Goal: Information Seeking & Learning: Learn about a topic

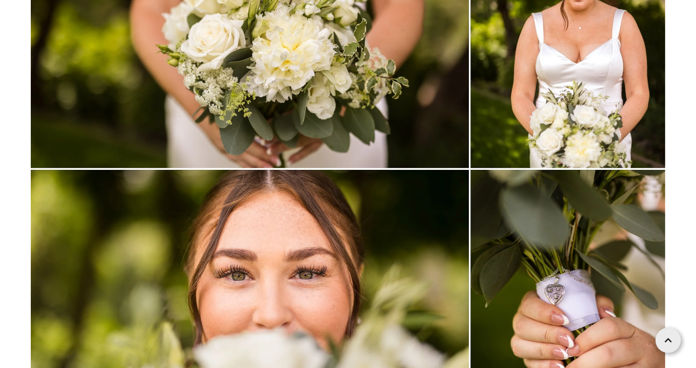
scroll to position [6333, 0]
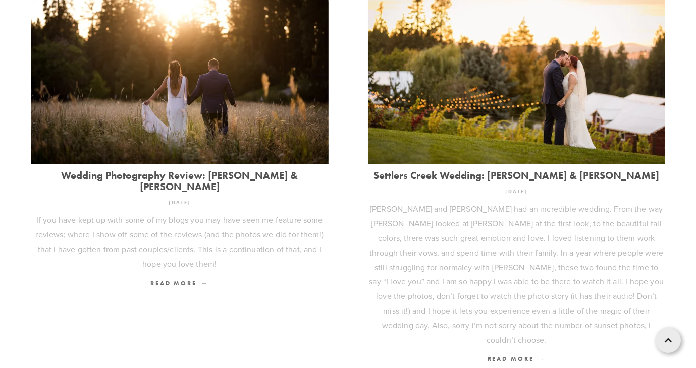
scroll to position [416, 0]
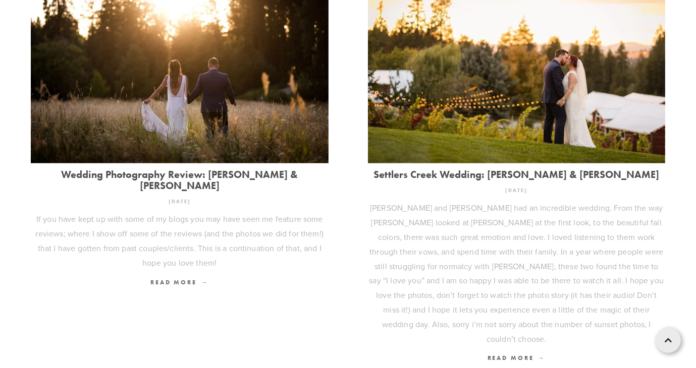
click at [506, 173] on link "Settlers Creek Wedding: Steve & Taunya" at bounding box center [517, 174] width 298 height 11
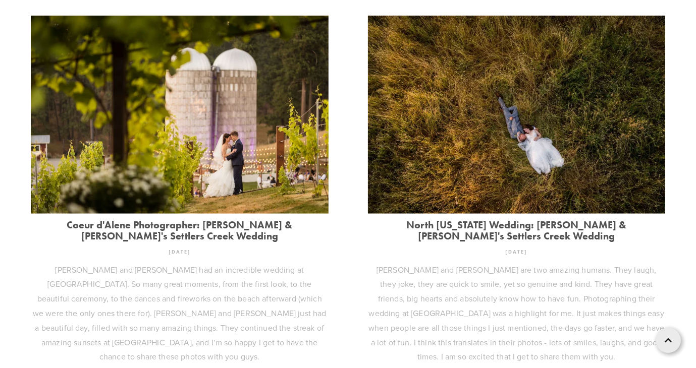
scroll to position [855, 0]
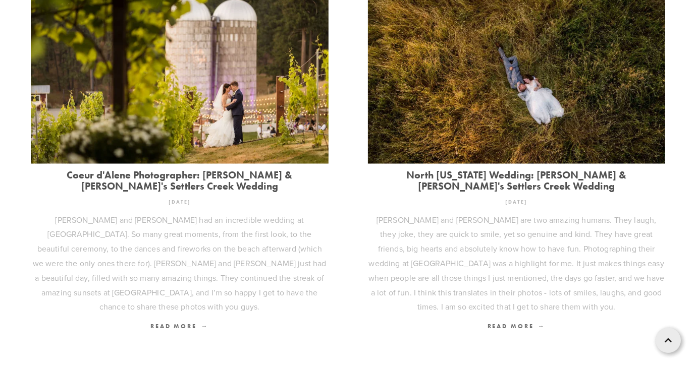
click at [228, 170] on link "Coeur d'Alene Photographer: Taylor & Tabitha's Settlers Creek Wedding" at bounding box center [180, 181] width 298 height 22
click at [481, 170] on link "North Idaho Wedding: Clint & Melissa's Settlers Creek Wedding" at bounding box center [517, 181] width 298 height 22
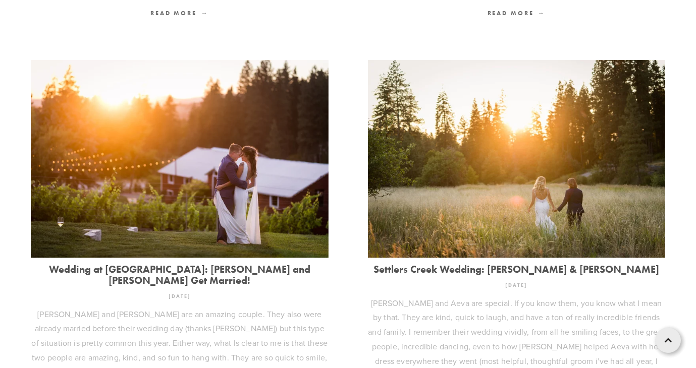
scroll to position [1180, 0]
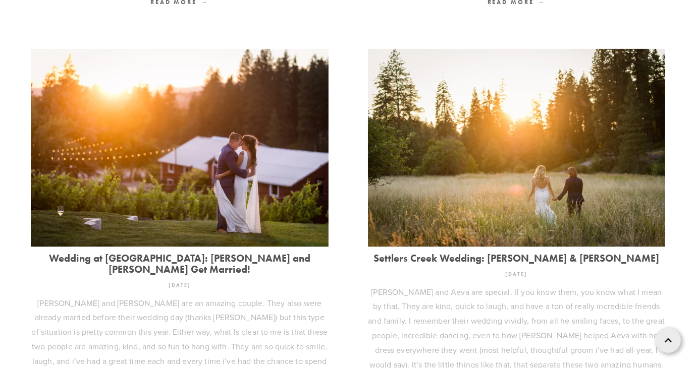
click at [470, 253] on link "Settlers Creek Wedding: Brayden & Aeva" at bounding box center [517, 258] width 298 height 11
click at [236, 253] on link "Wedding at Settlers Creek: Robbie and Caitlyn Get Married!" at bounding box center [180, 264] width 298 height 22
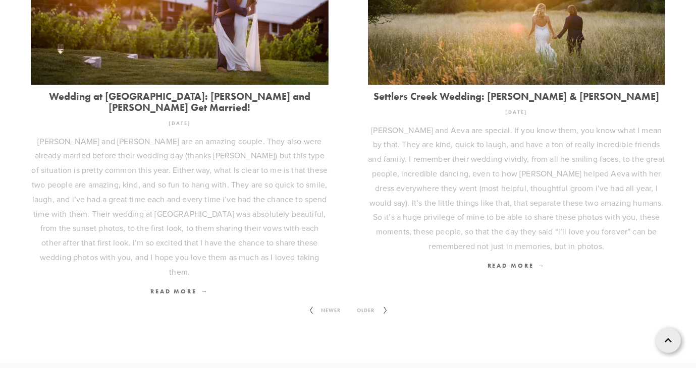
scroll to position [1399, 0]
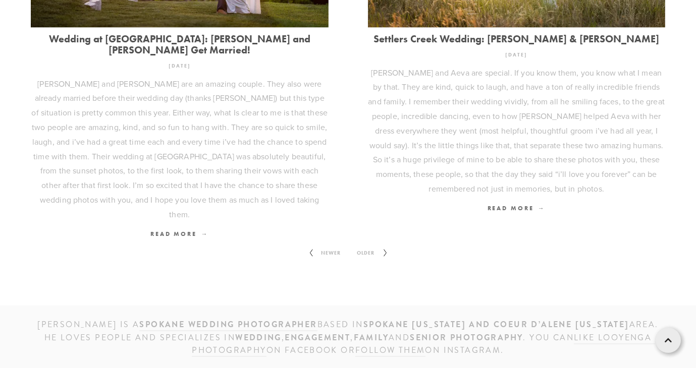
click at [377, 247] on span "Older" at bounding box center [366, 253] width 26 height 13
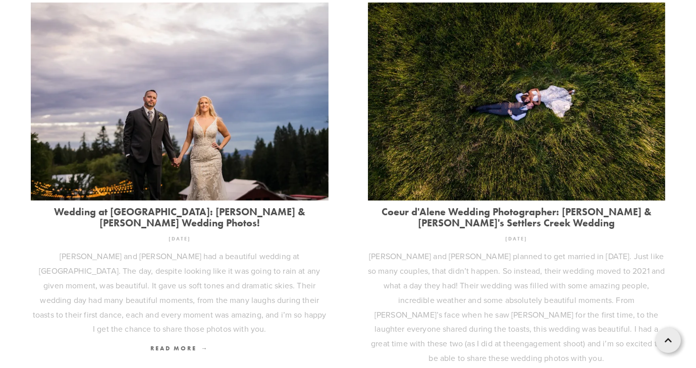
scroll to position [379, 0]
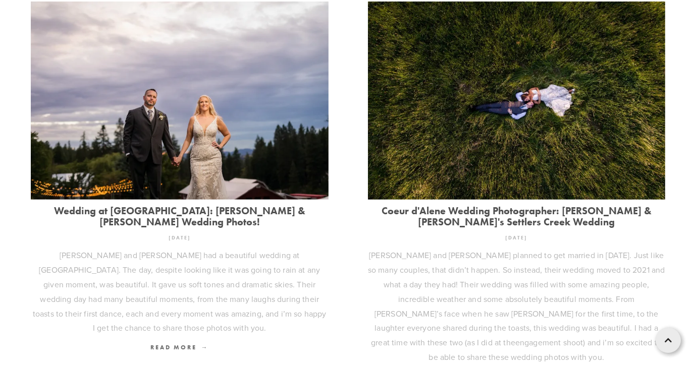
click at [268, 211] on link "Wedding at Settlers Creek: Jarrod & Kelly's Wedding Photos!" at bounding box center [180, 216] width 298 height 22
click at [487, 213] on link "Coeur d'Alene Wedding Photographer: Kevin & Kalsey's Settlers Creek Wedding" at bounding box center [517, 216] width 298 height 22
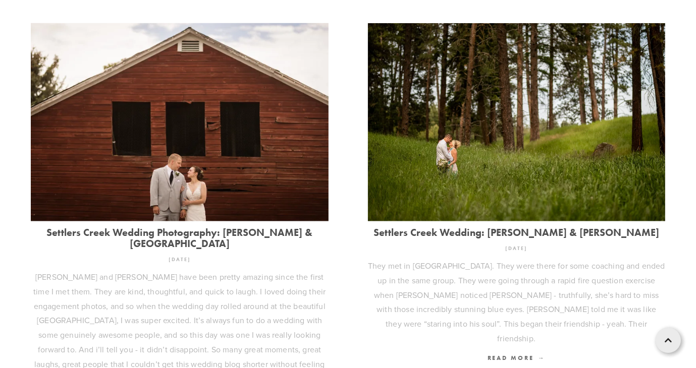
scroll to position [796, 0]
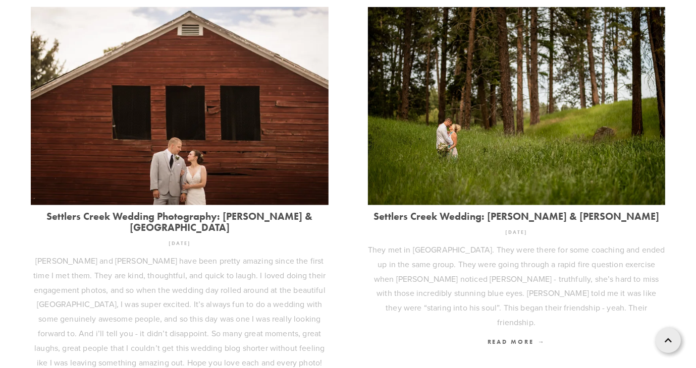
click at [250, 211] on link "Settlers Creek Wedding Photography: Colton & Madison" at bounding box center [180, 222] width 298 height 22
click at [481, 211] on link "Settlers Creek Wedding: Michael & Misty" at bounding box center [517, 216] width 298 height 11
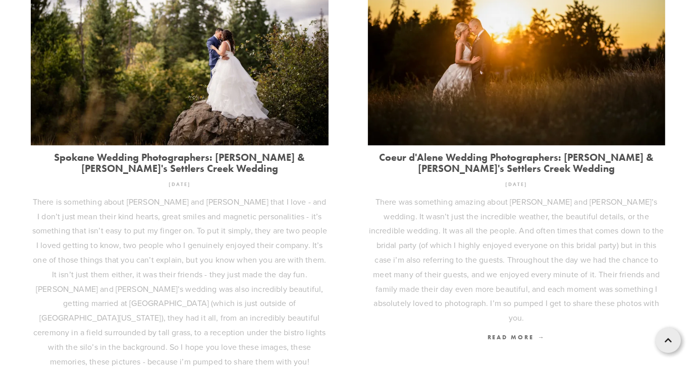
scroll to position [1295, 0]
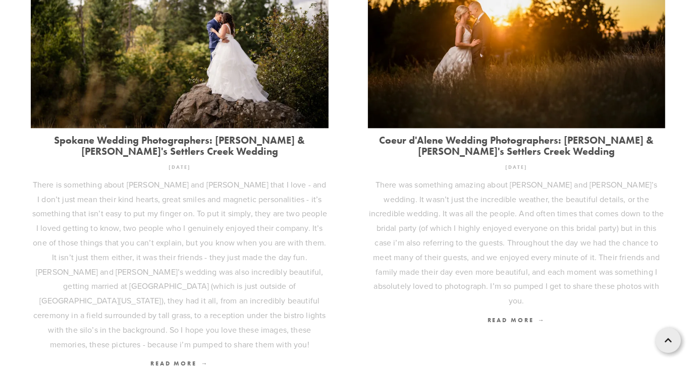
click at [192, 135] on link "Spokane Wedding Photographers: Vincent & Danielle's Settlers Creek Wedding" at bounding box center [180, 146] width 298 height 22
click at [529, 135] on link "Coeur d'Alene Wedding Photographers: Casey & Diane's Settlers Creek Wedding" at bounding box center [517, 146] width 298 height 22
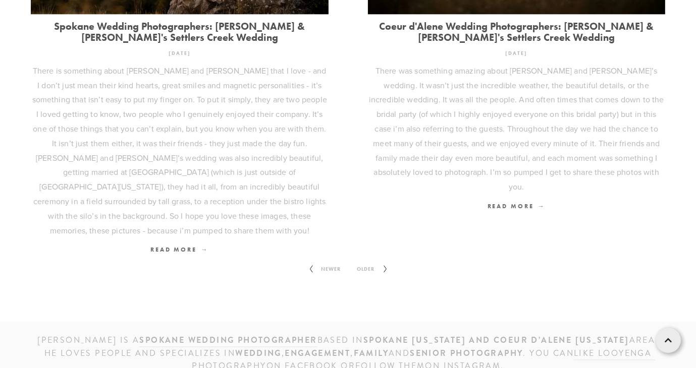
scroll to position [1436, 0]
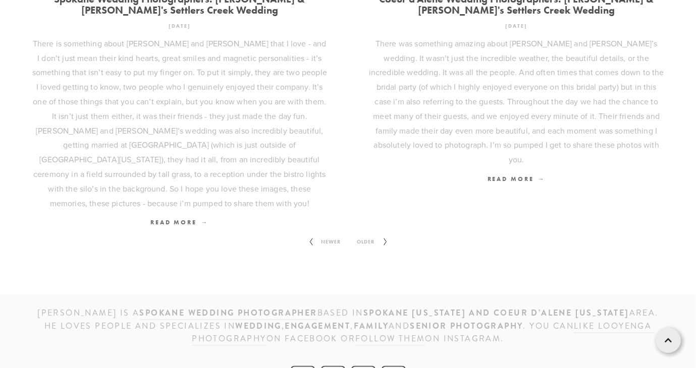
click at [381, 234] on icon at bounding box center [385, 242] width 13 height 16
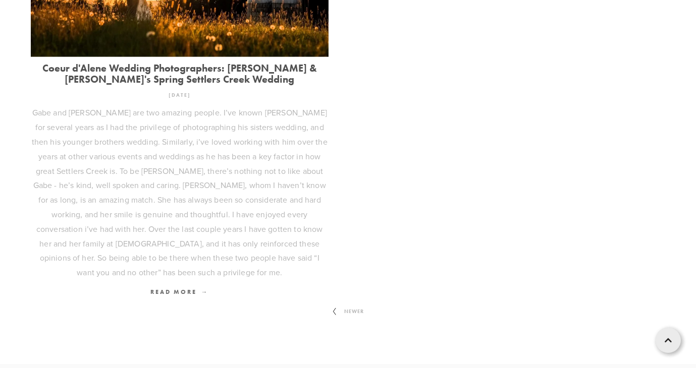
scroll to position [519, 0]
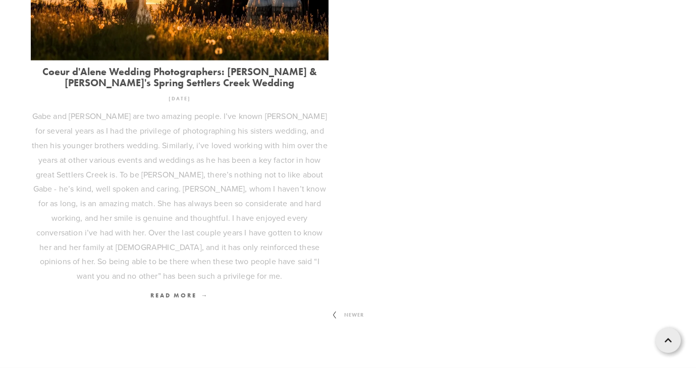
click at [199, 81] on link "Coeur d'Alene Wedding Photographers: [PERSON_NAME] & [PERSON_NAME]'s Spring Set…" at bounding box center [180, 77] width 298 height 22
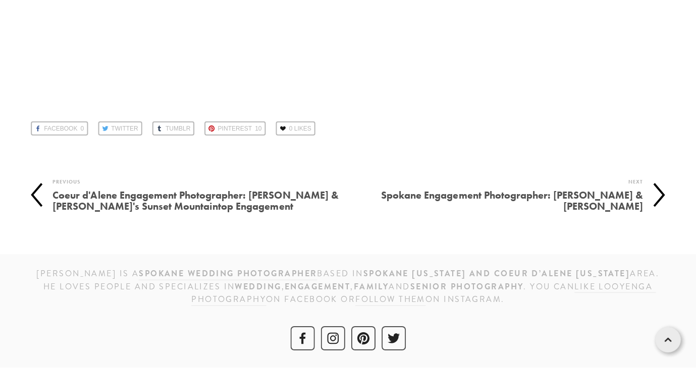
scroll to position [40573, 0]
